Goal: Task Accomplishment & Management: Use online tool/utility

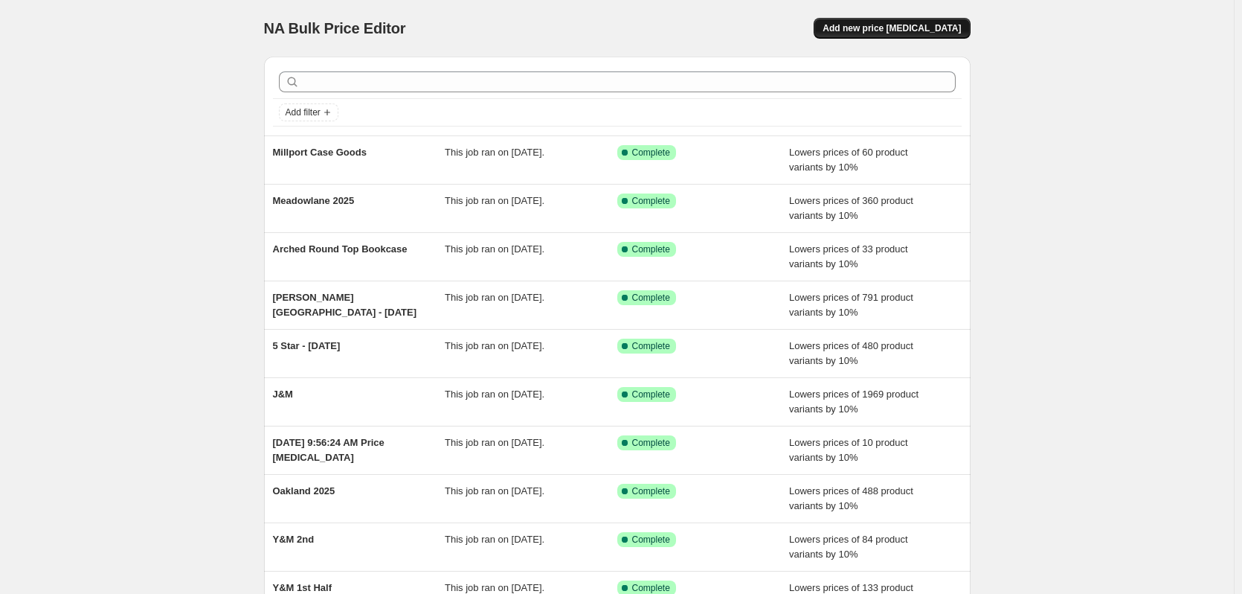
click at [859, 24] on span "Add new price [MEDICAL_DATA]" at bounding box center [892, 28] width 138 height 12
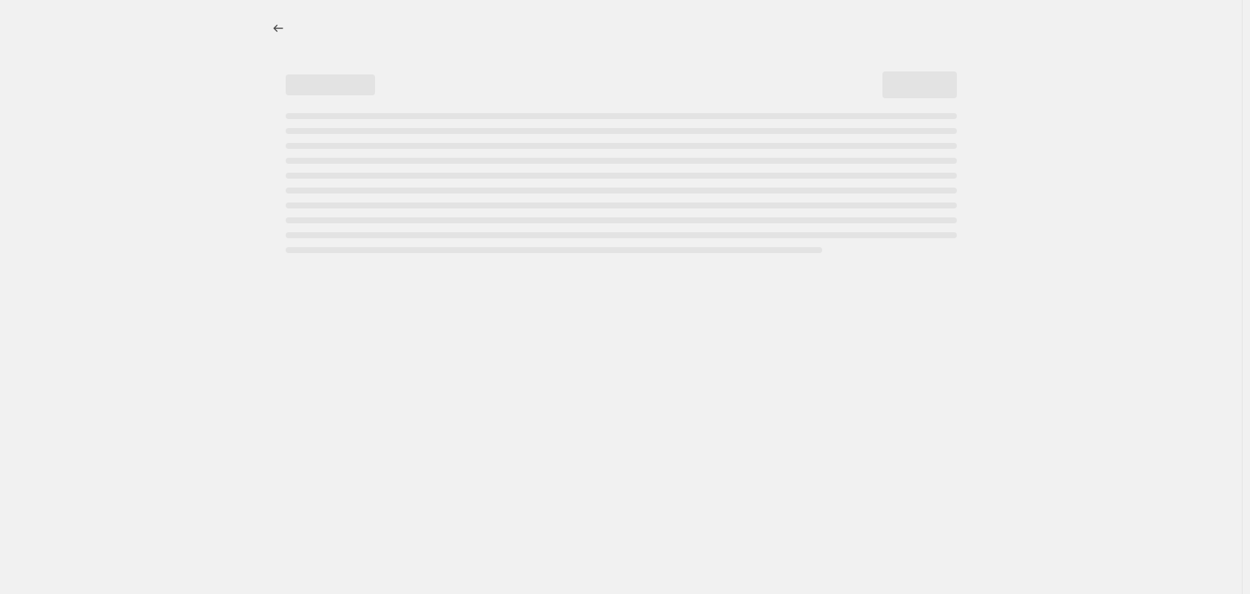
select select "percentage"
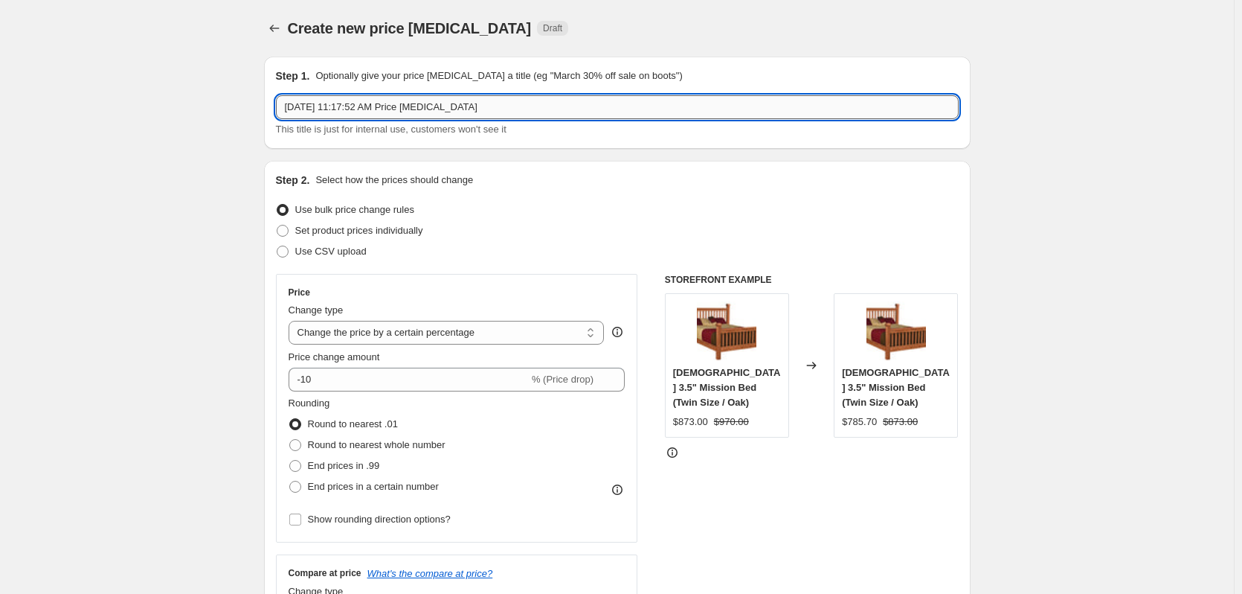
drag, startPoint x: 538, startPoint y: 109, endPoint x: 282, endPoint y: 101, distance: 256.0
click at [282, 101] on input "[DATE] 11:17:52 AM Price [MEDICAL_DATA]" at bounding box center [617, 107] width 683 height 24
type input "Gateway Rocker"
click at [384, 441] on span "Round to nearest whole number" at bounding box center [377, 444] width 138 height 11
click at [290, 440] on input "Round to nearest whole number" at bounding box center [289, 439] width 1 height 1
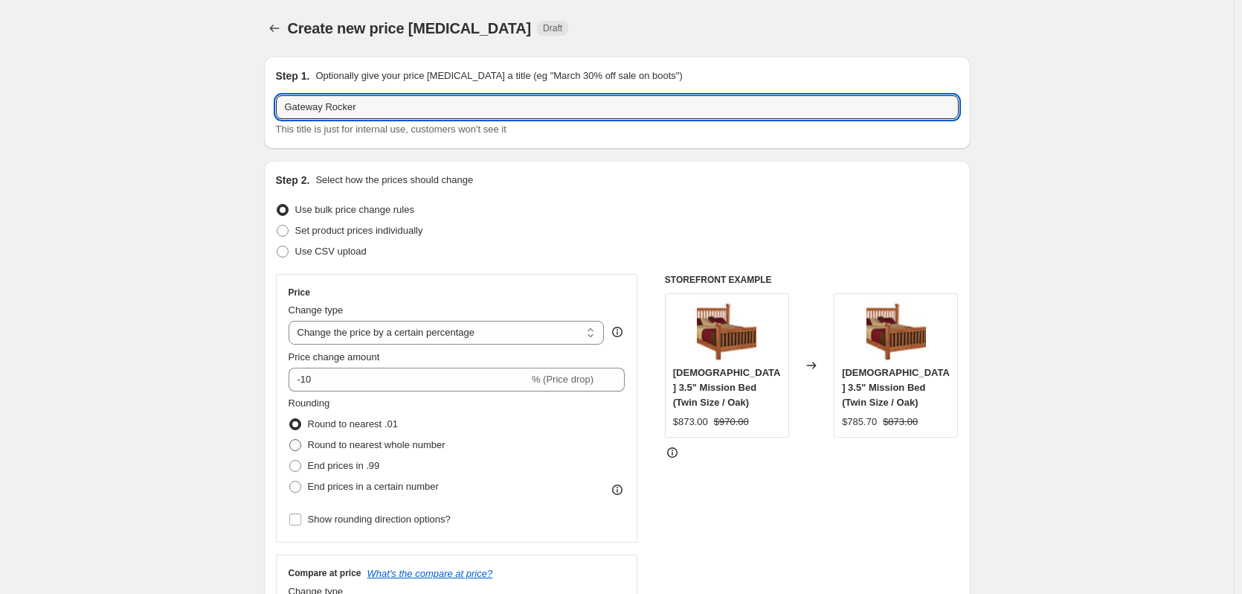
radio input "true"
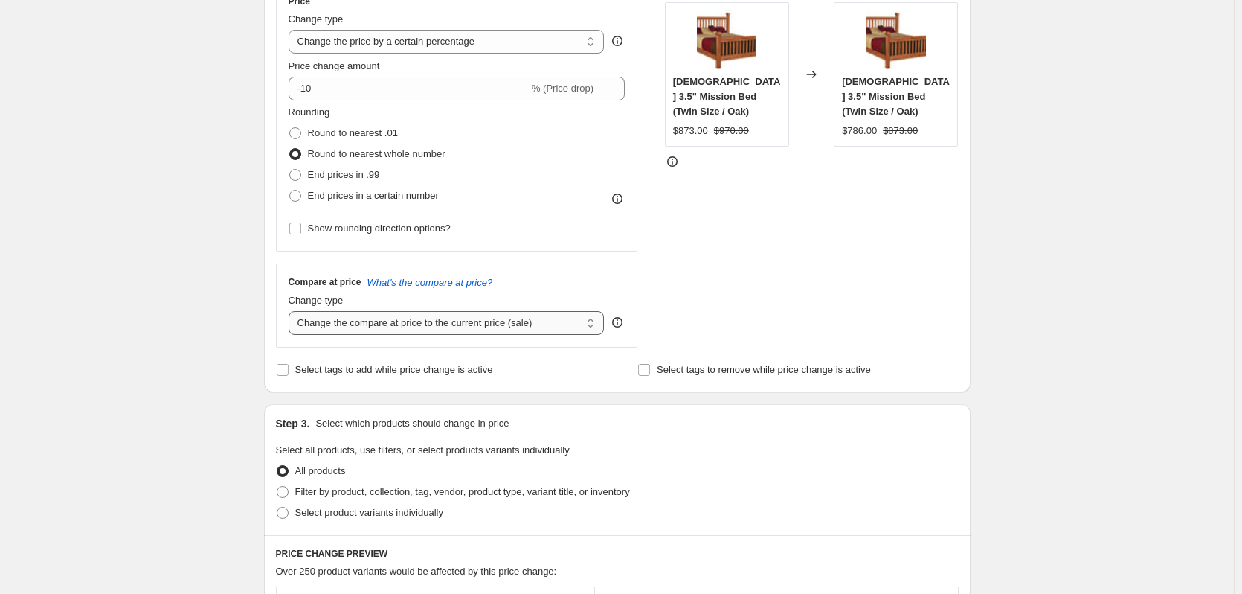
scroll to position [372, 0]
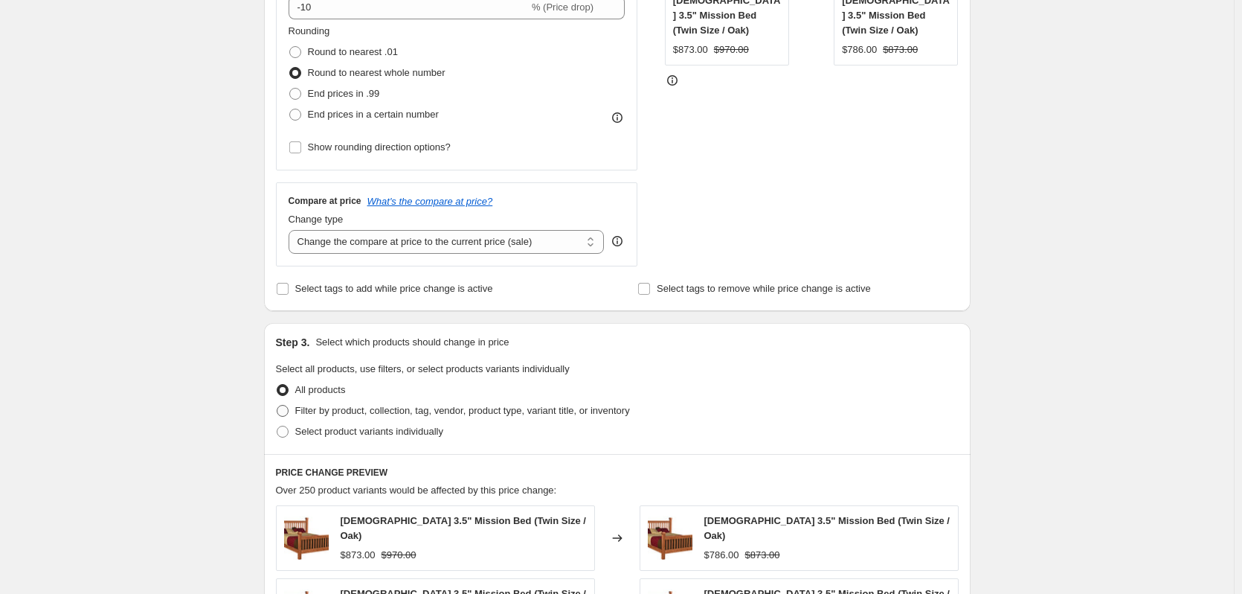
click at [432, 410] on span "Filter by product, collection, tag, vendor, product type, variant title, or inv…" at bounding box center [462, 410] width 335 height 11
click at [277, 405] on input "Filter by product, collection, tag, vendor, product type, variant title, or inv…" at bounding box center [277, 405] width 1 height 1
radio input "true"
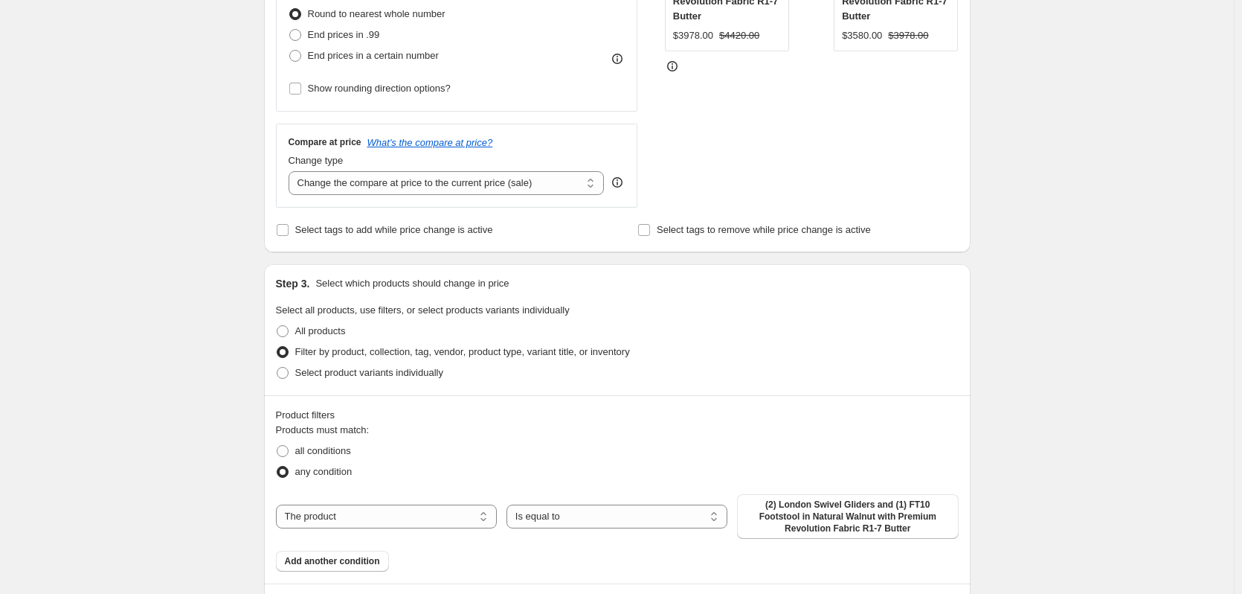
scroll to position [521, 0]
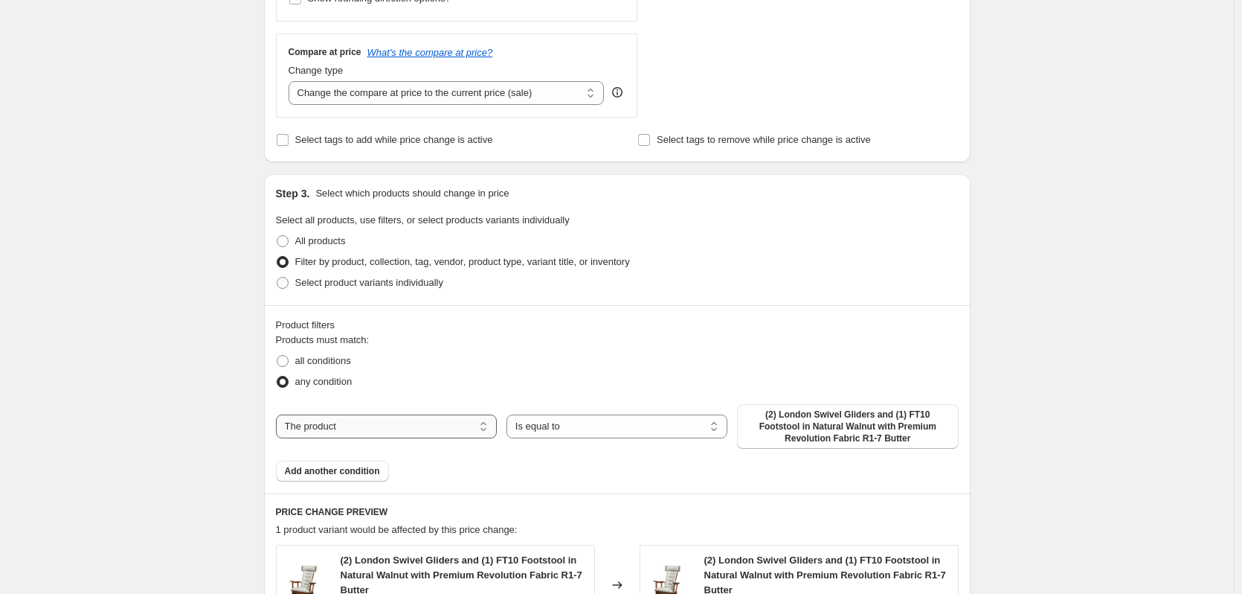
click at [446, 416] on select "The product The product's collection The product's tag The product's vendor The…" at bounding box center [386, 426] width 221 height 24
click at [562, 365] on div "all conditions" at bounding box center [617, 360] width 683 height 21
click at [809, 428] on span "(2) London Swivel Gliders and (1) FT10 Footstool in Natural Walnut with Premium…" at bounding box center [847, 426] width 203 height 36
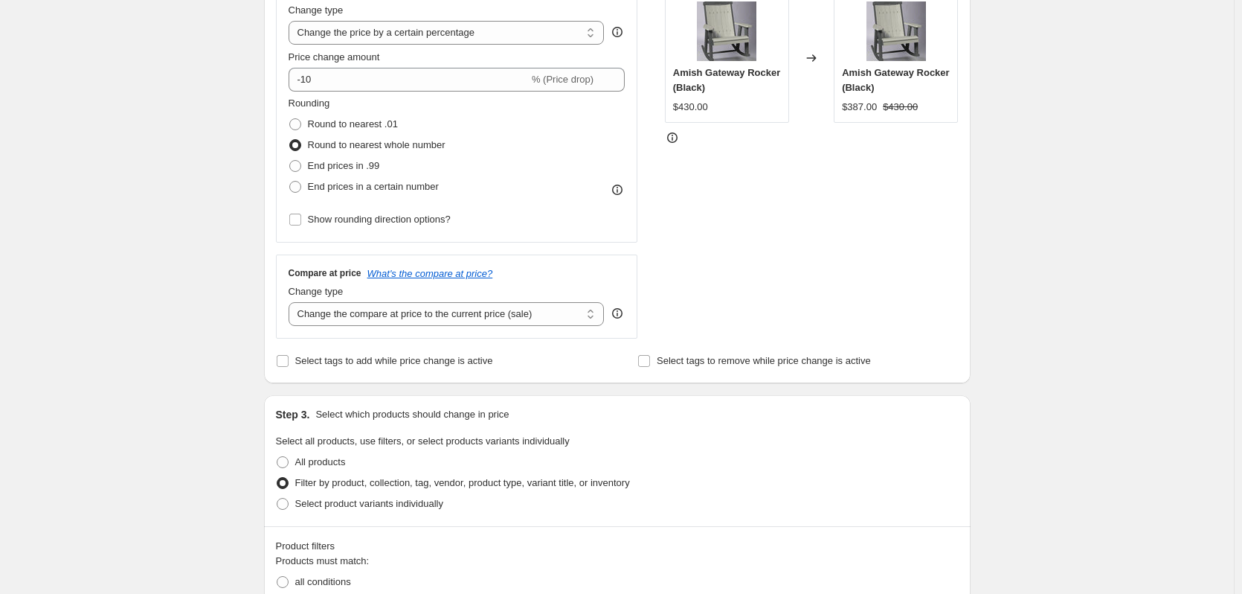
scroll to position [298, 0]
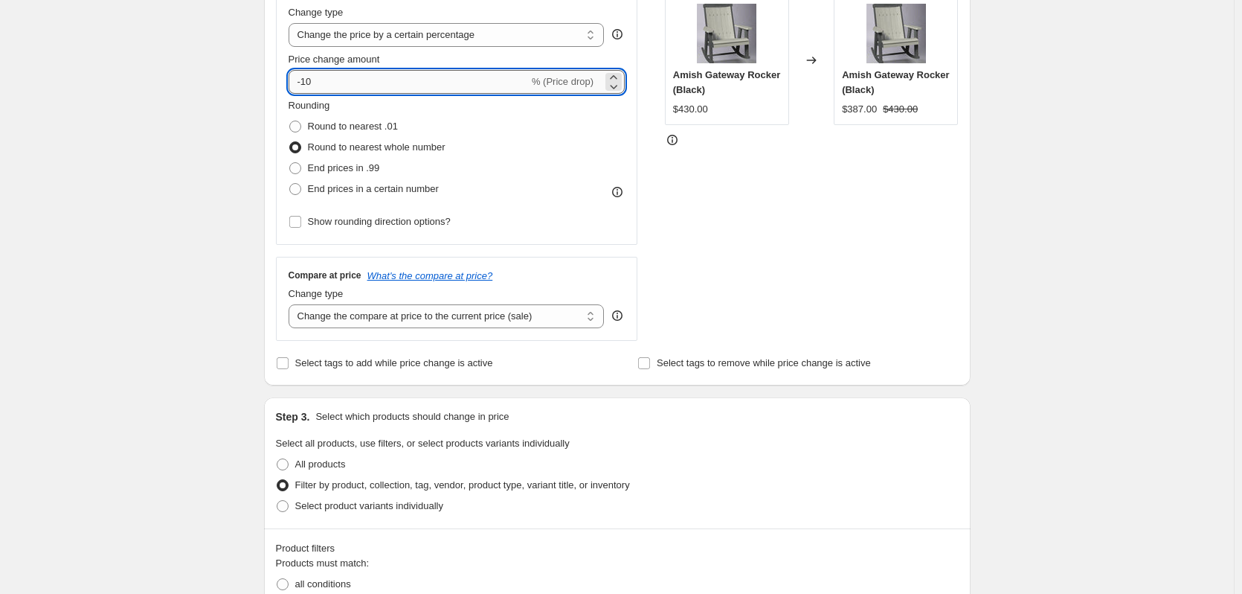
click at [370, 78] on input "-10" at bounding box center [409, 82] width 240 height 24
type input "-15"
click at [1069, 277] on div "Create new price [MEDICAL_DATA]. This page is ready Create new price [MEDICAL_D…" at bounding box center [617, 529] width 1234 height 1654
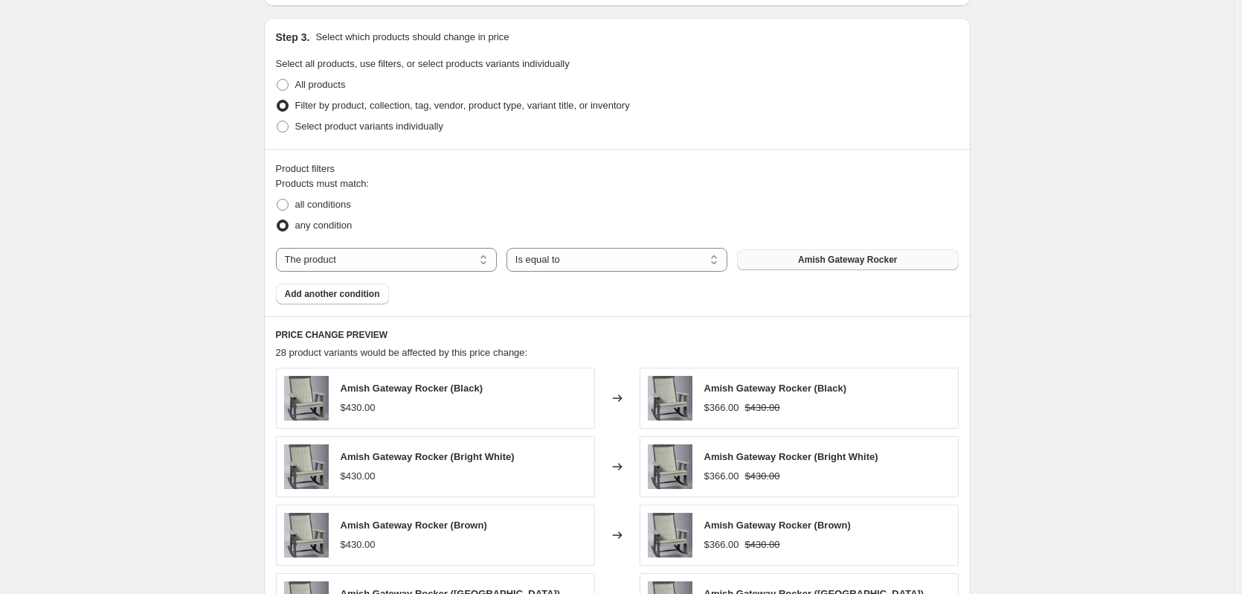
scroll to position [893, 0]
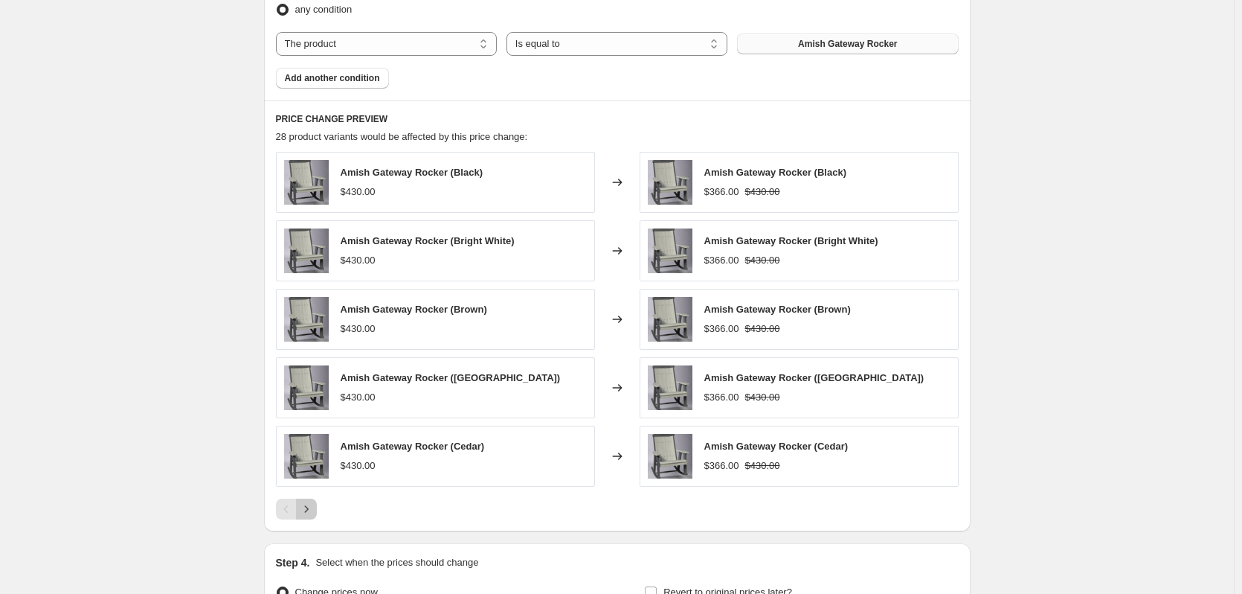
click at [314, 510] on icon "Next" at bounding box center [306, 508] width 15 height 15
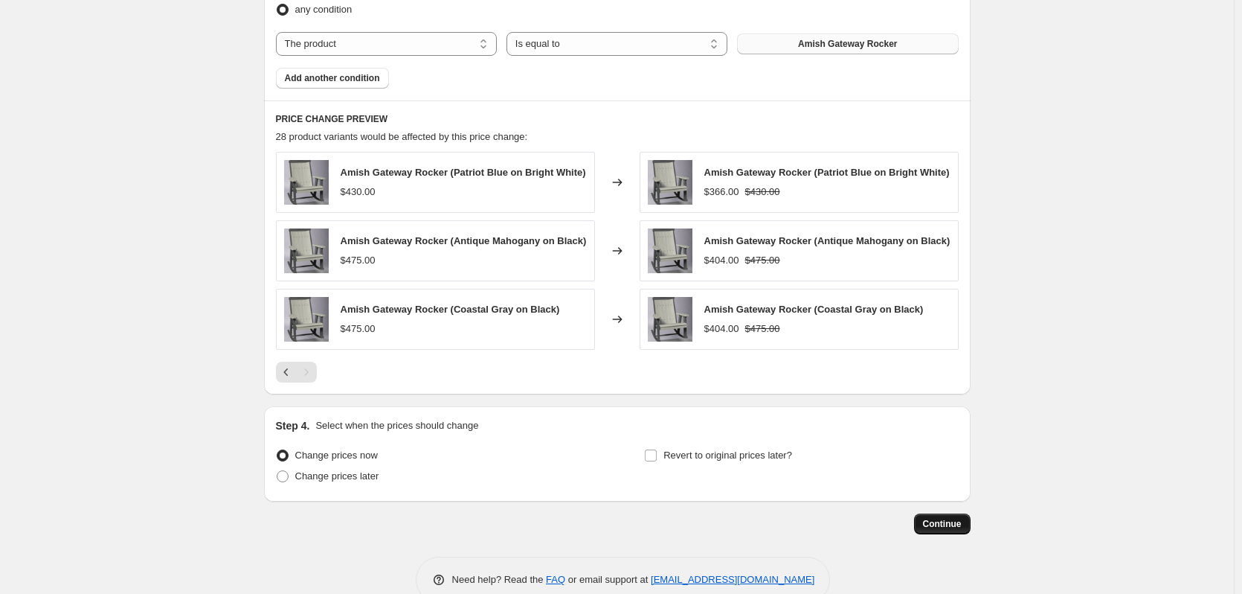
click at [937, 529] on span "Continue" at bounding box center [942, 524] width 39 height 12
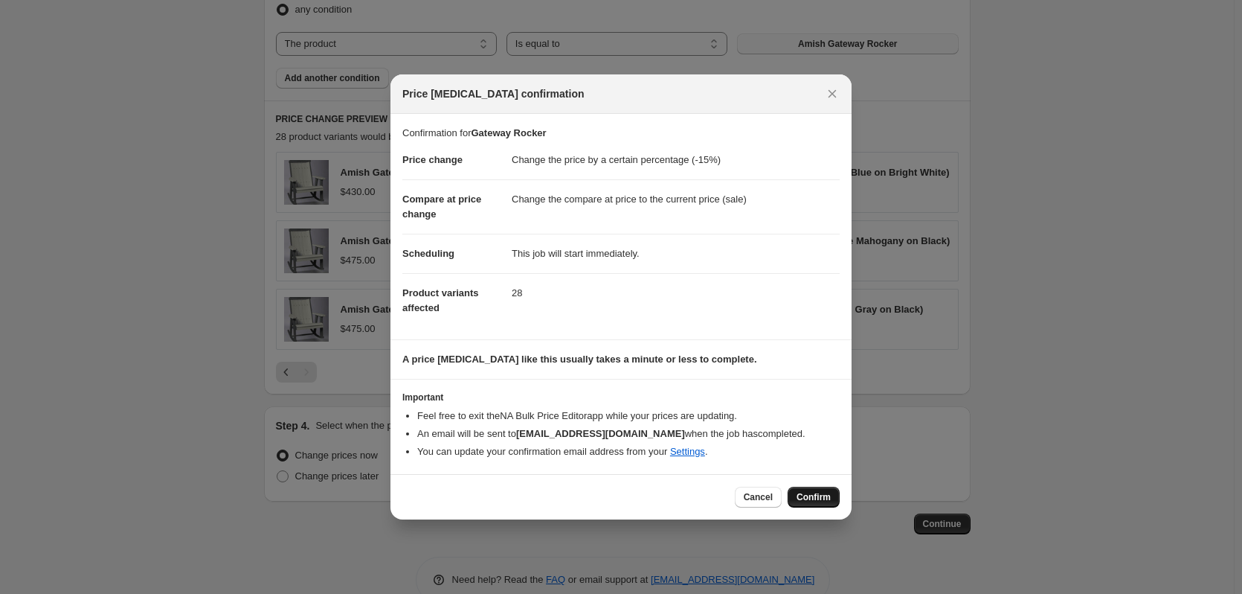
click at [824, 500] on span "Confirm" at bounding box center [814, 497] width 34 height 12
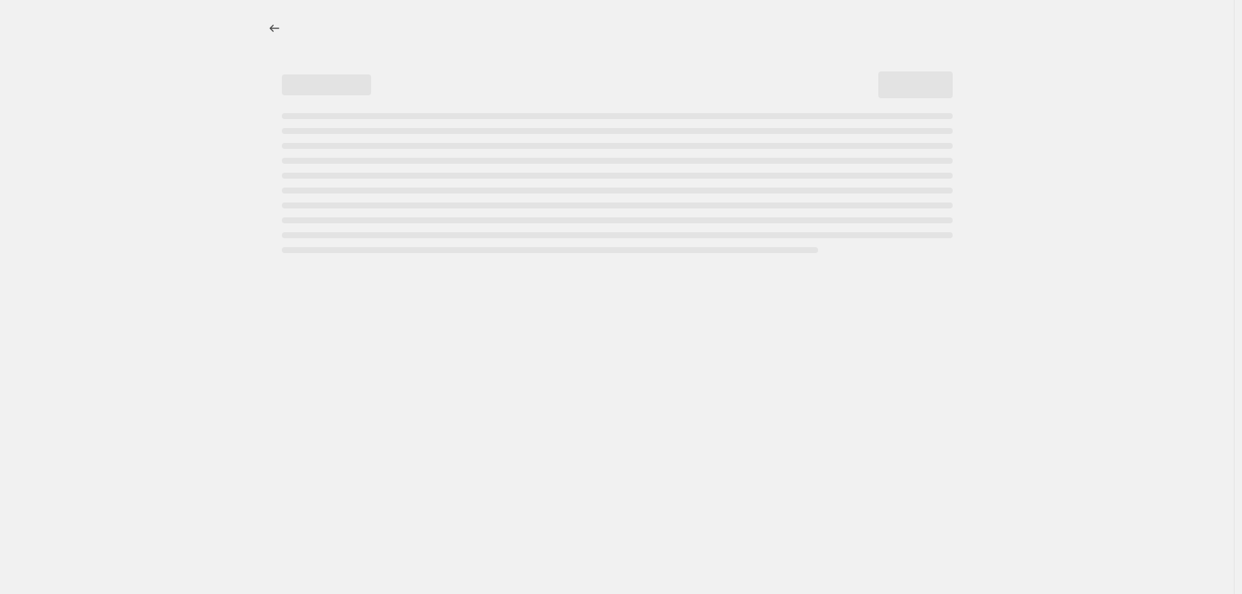
select select "percentage"
